Goal: Task Accomplishment & Management: Manage account settings

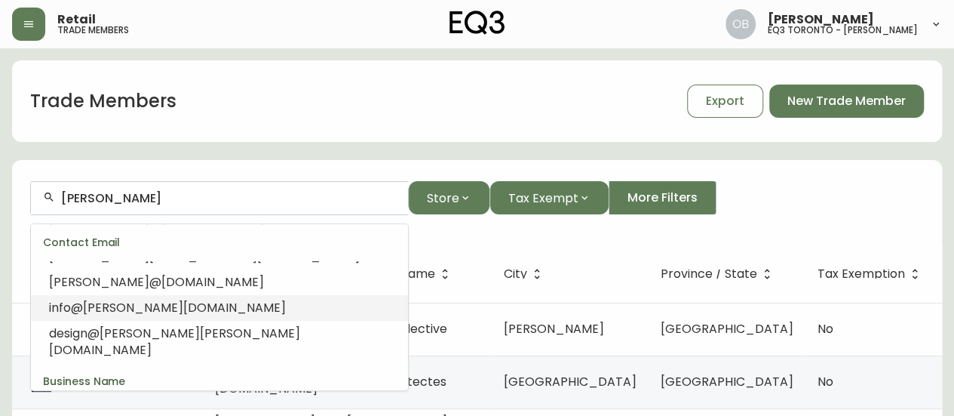
scroll to position [453, 0]
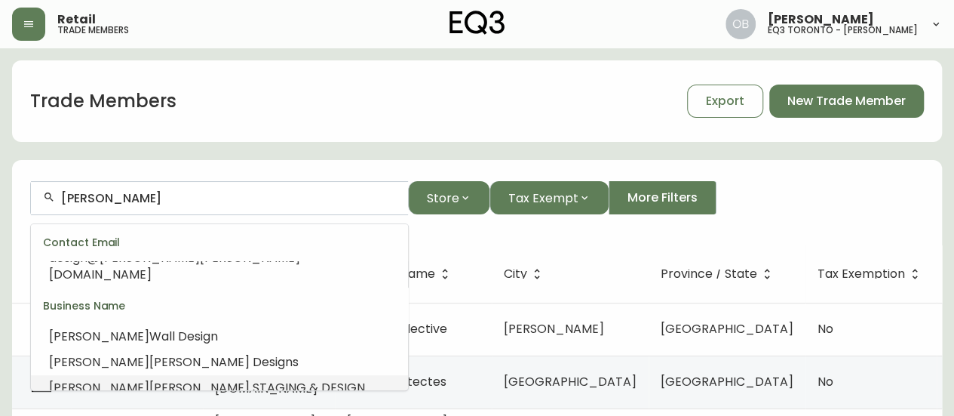
click at [215, 379] on span "[PERSON_NAME] STAGING & DESIGN" at bounding box center [257, 387] width 216 height 17
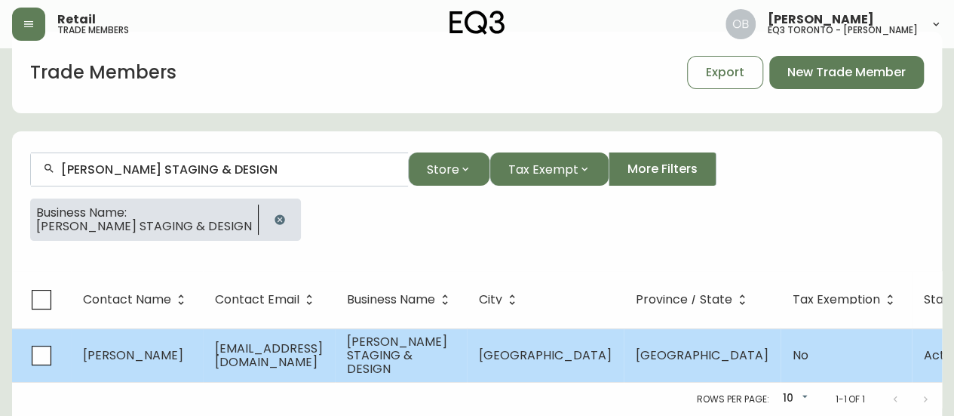
type input "[PERSON_NAME] STAGING & DESIGN"
click at [447, 339] on span "[PERSON_NAME] STAGING & DESIGN" at bounding box center [397, 355] width 100 height 45
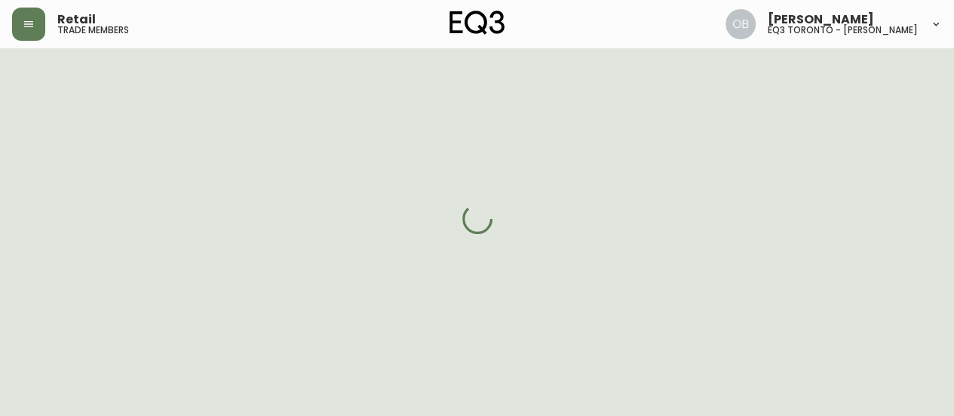
select select "ON"
select select "CA"
select select "CA_EN"
select select "Other"
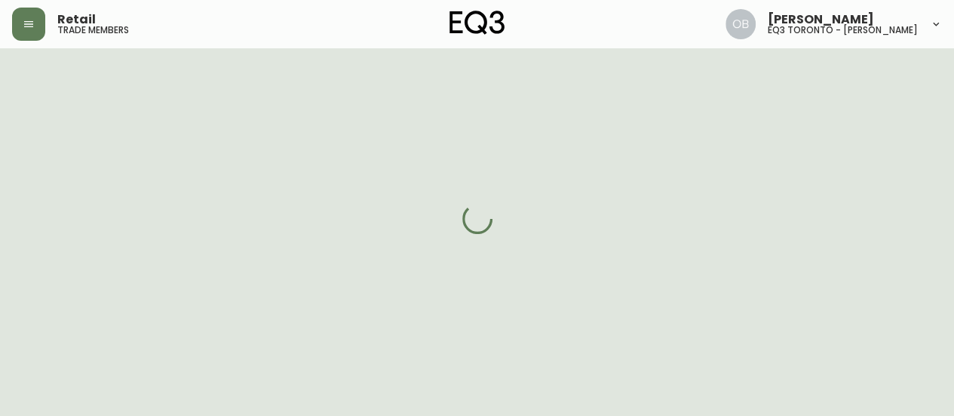
select select "false"
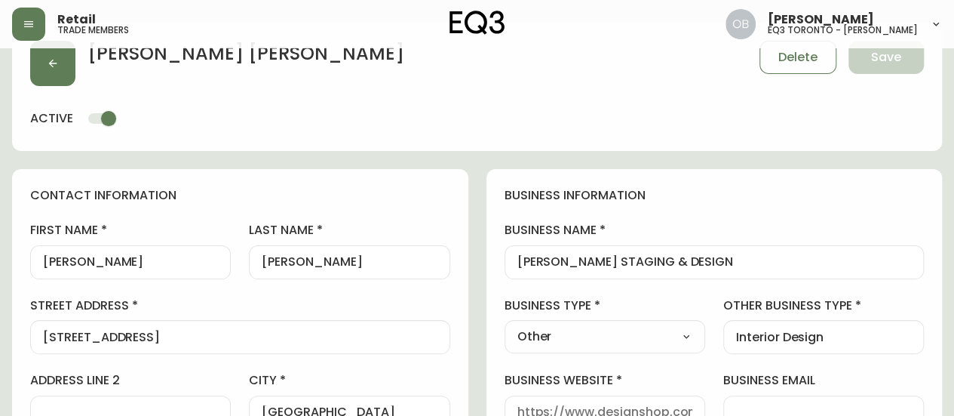
type input "EQ3 [GEOGRAPHIC_DATA] - [PERSON_NAME]"
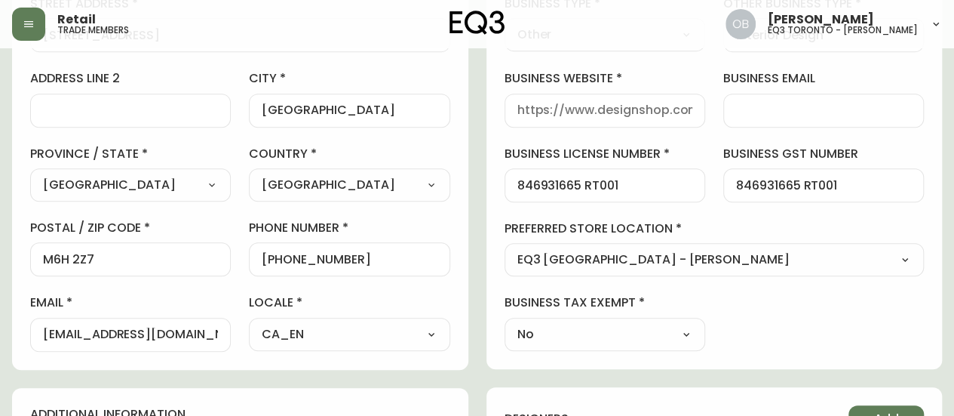
select select "cjw10z96s008u6gs0ccm7hd19"
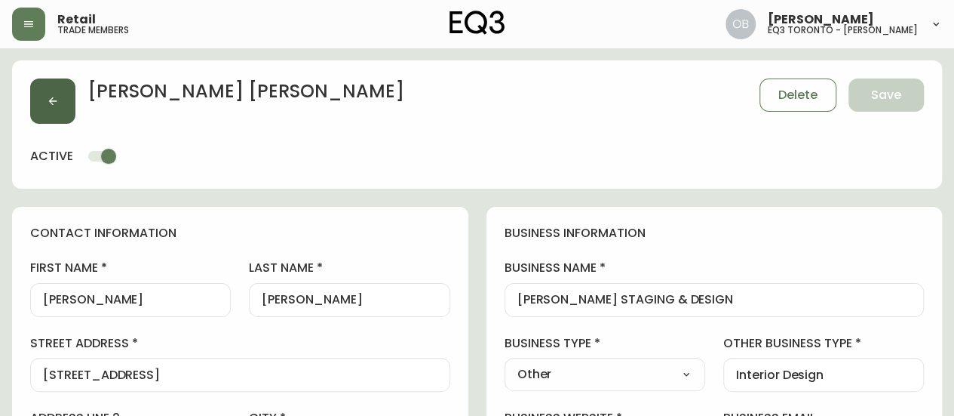
click at [51, 97] on icon "button" at bounding box center [53, 101] width 12 height 12
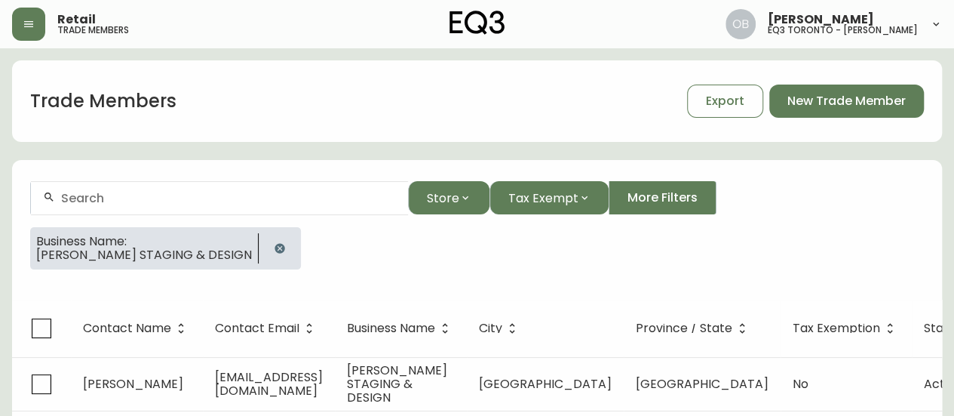
click at [284, 251] on icon "button" at bounding box center [280, 248] width 12 height 12
